Goal: Navigation & Orientation: Understand site structure

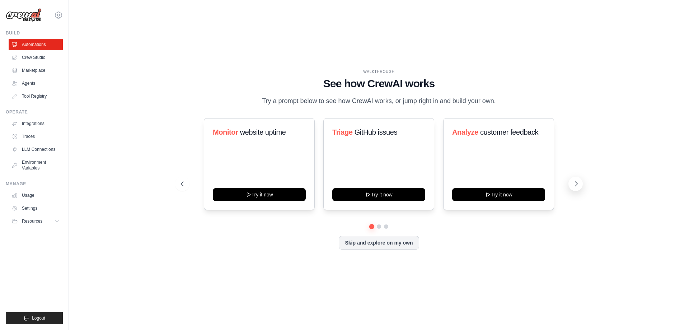
click at [576, 183] on icon at bounding box center [576, 183] width 7 height 7
click at [41, 59] on link "Crew Studio" at bounding box center [36, 57] width 54 height 11
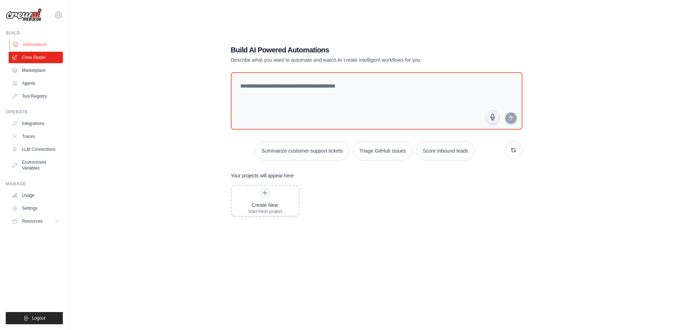
click at [41, 43] on link "Automations" at bounding box center [36, 44] width 54 height 11
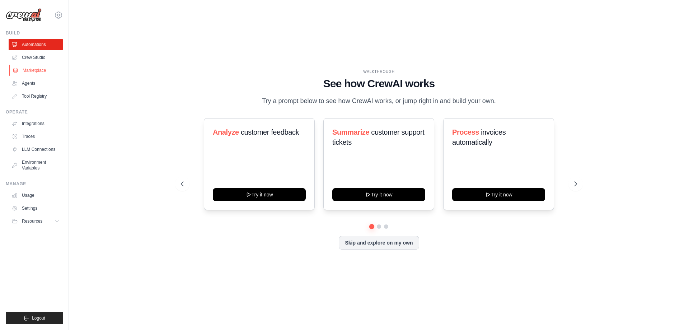
click at [42, 68] on link "Marketplace" at bounding box center [36, 70] width 54 height 11
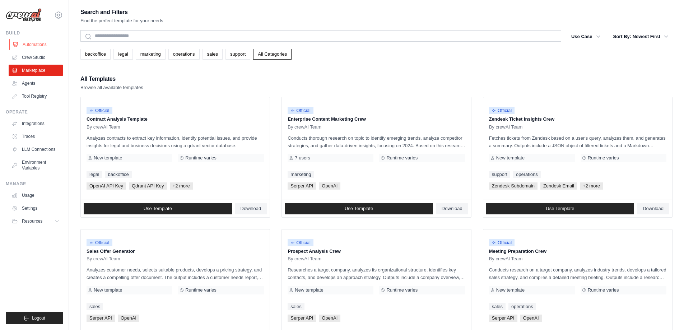
click at [38, 42] on link "Automations" at bounding box center [36, 44] width 54 height 11
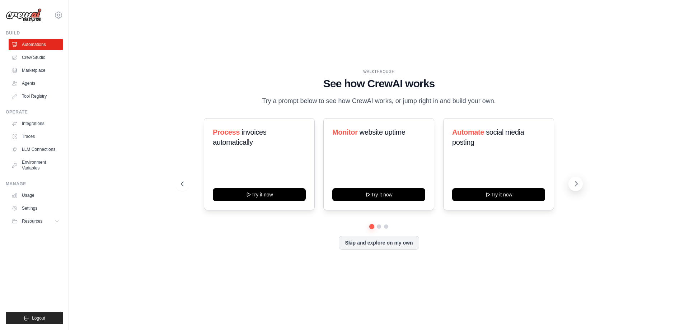
click at [576, 182] on button at bounding box center [576, 184] width 14 height 14
click at [576, 182] on icon at bounding box center [576, 183] width 7 height 7
